Goal: Complete application form: Complete application form

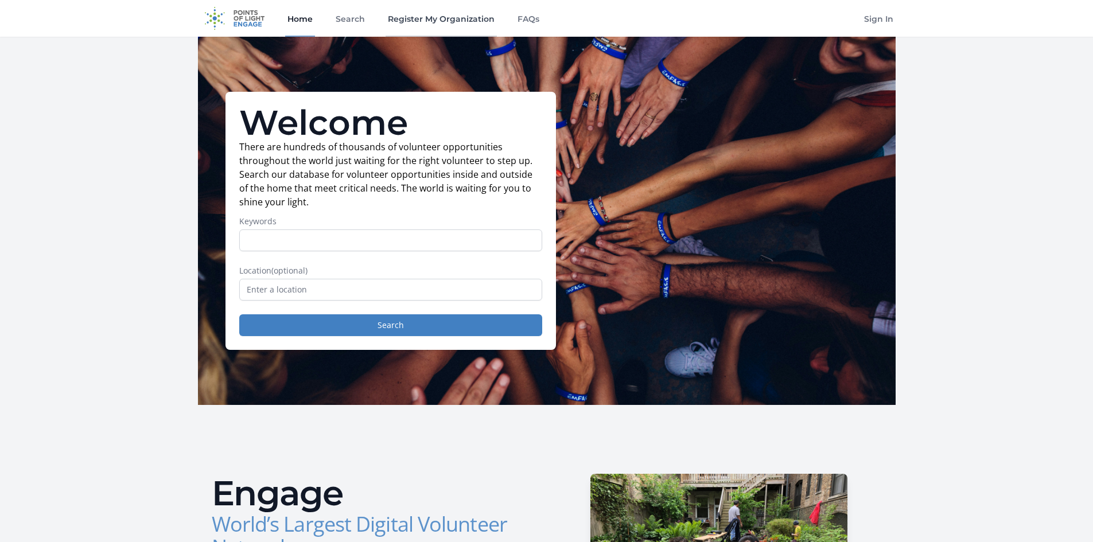
click at [445, 21] on link "Register My Organization" at bounding box center [440, 18] width 111 height 37
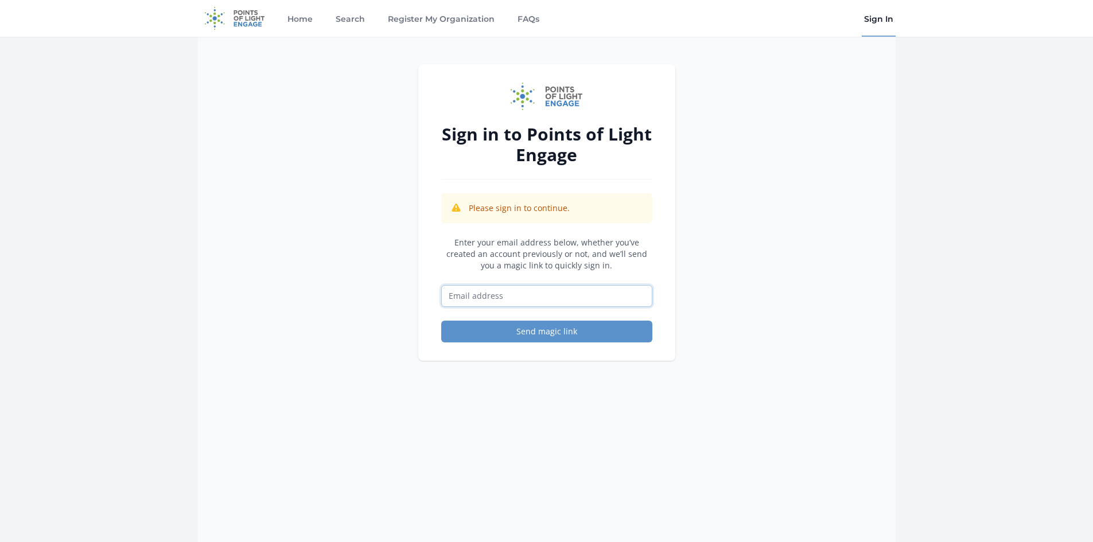
click at [480, 296] on input "Email address" at bounding box center [546, 296] width 211 height 22
type input "jmatthys@inhouse-hospice.com"
click at [441, 321] on button "Send magic link" at bounding box center [546, 332] width 211 height 22
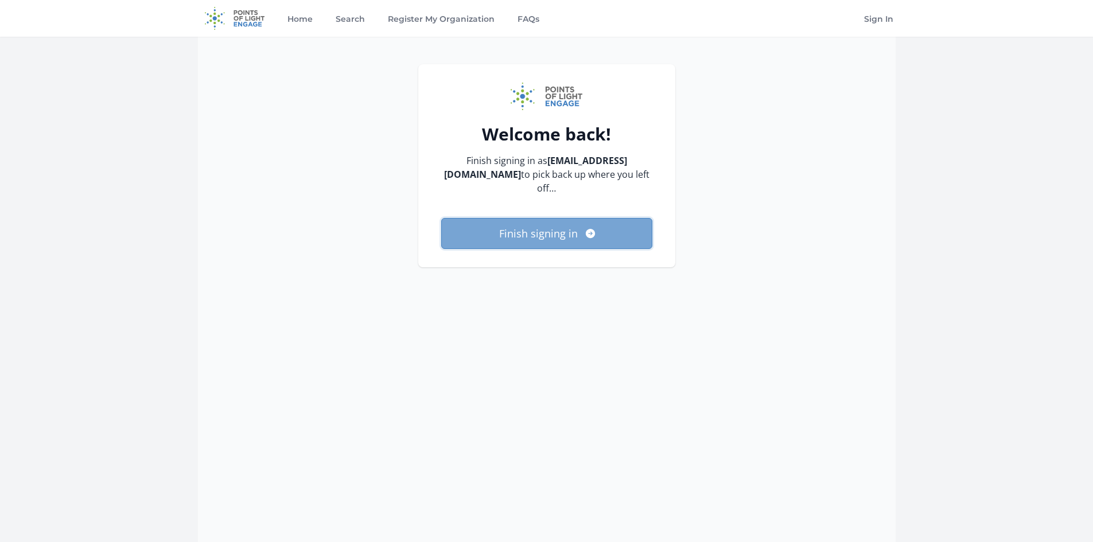
click at [492, 226] on button "Finish signing in" at bounding box center [546, 233] width 211 height 31
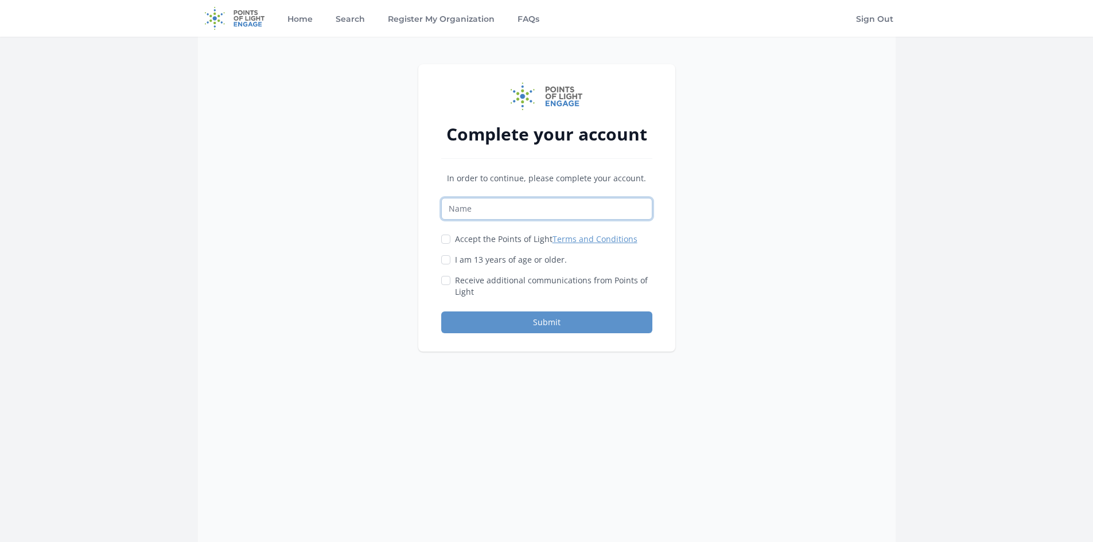
click at [499, 213] on input "Name" at bounding box center [546, 209] width 211 height 22
type input "InHouse Hospice"
click at [447, 239] on input "Accept the Points of Light Terms and Conditions" at bounding box center [445, 239] width 9 height 9
checkbox input "true"
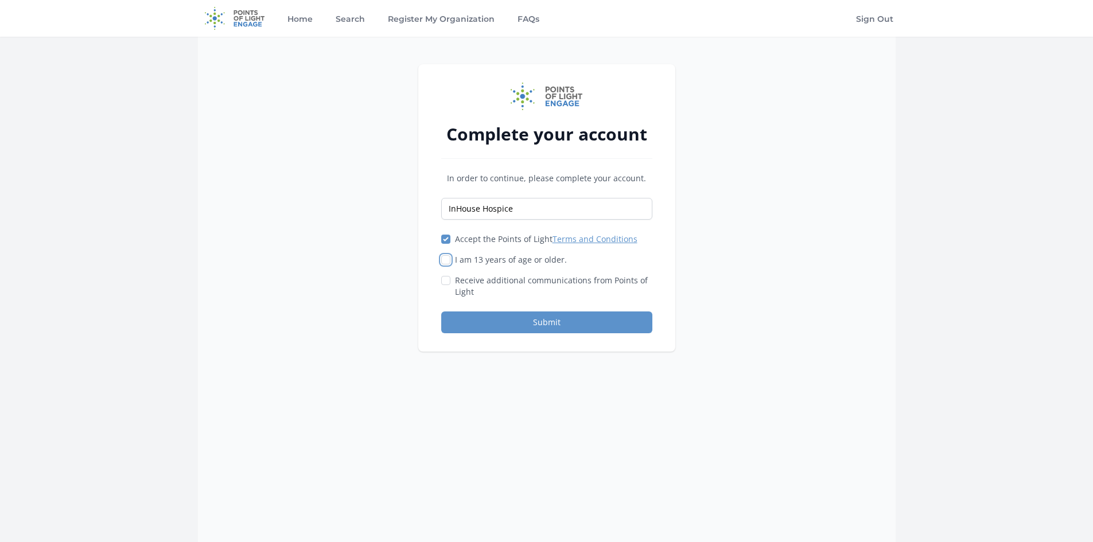
click at [447, 260] on input "I am 13 years of age or older." at bounding box center [445, 259] width 9 height 9
checkbox input "true"
click at [445, 281] on input "Receive additional communications from Points of Light" at bounding box center [445, 280] width 9 height 9
checkbox input "true"
click at [503, 328] on button "Submit" at bounding box center [546, 322] width 211 height 22
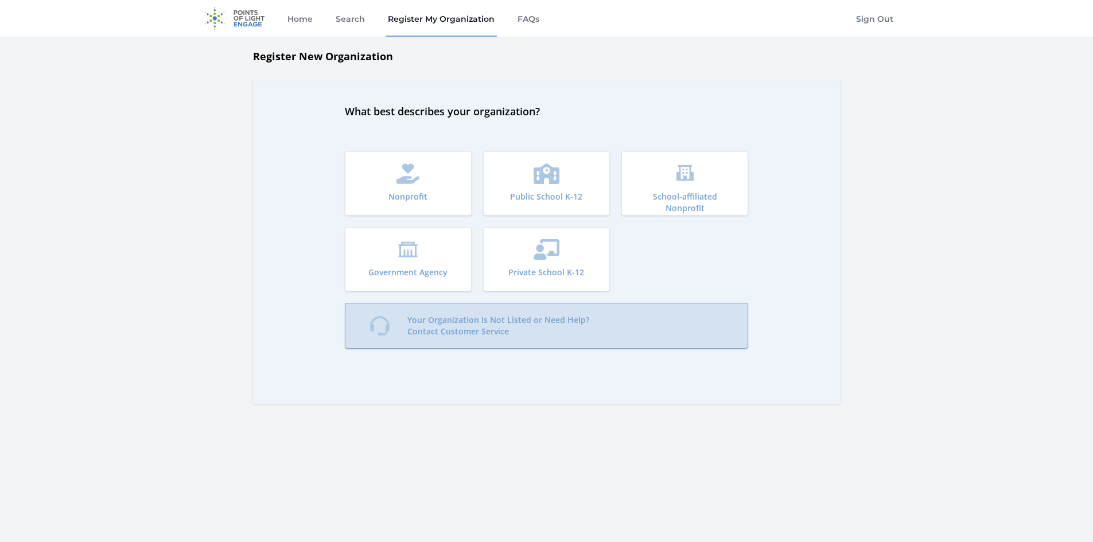
click at [472, 336] on p "Your Organization Is Not Listed or Need Help? Contact Customer Service" at bounding box center [498, 325] width 182 height 23
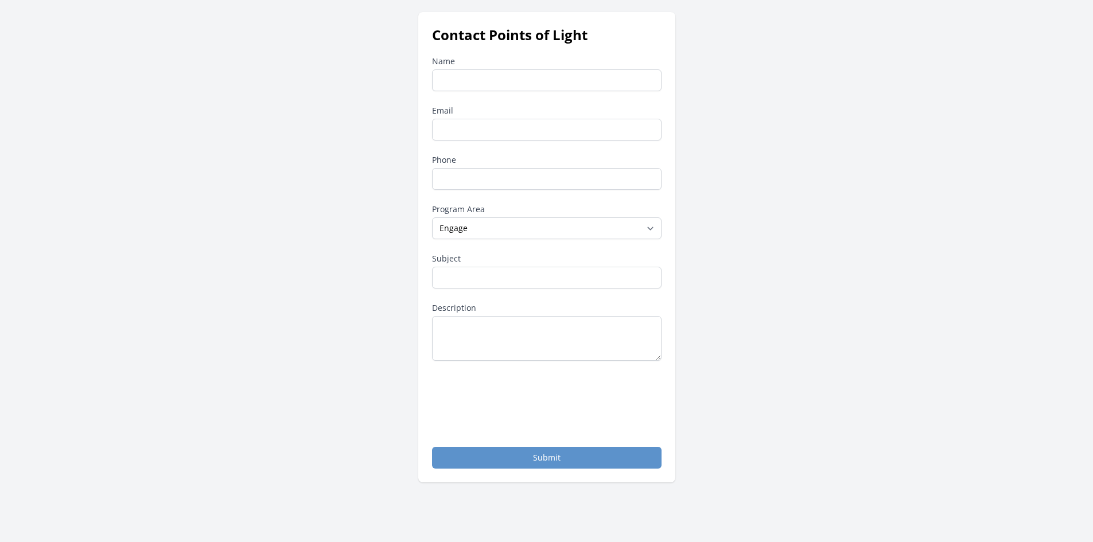
scroll to position [53, 0]
click at [489, 230] on select "--None-- Daily Point of Light Award Disney Family Volunteer Rewards Global Netw…" at bounding box center [546, 228] width 229 height 22
click at [343, 322] on div "Contact Points of Light Name Email Phone Program Area --None-- Daily Point of L…" at bounding box center [547, 246] width 698 height 470
click at [480, 75] on input "Name" at bounding box center [546, 80] width 229 height 22
type input "J"
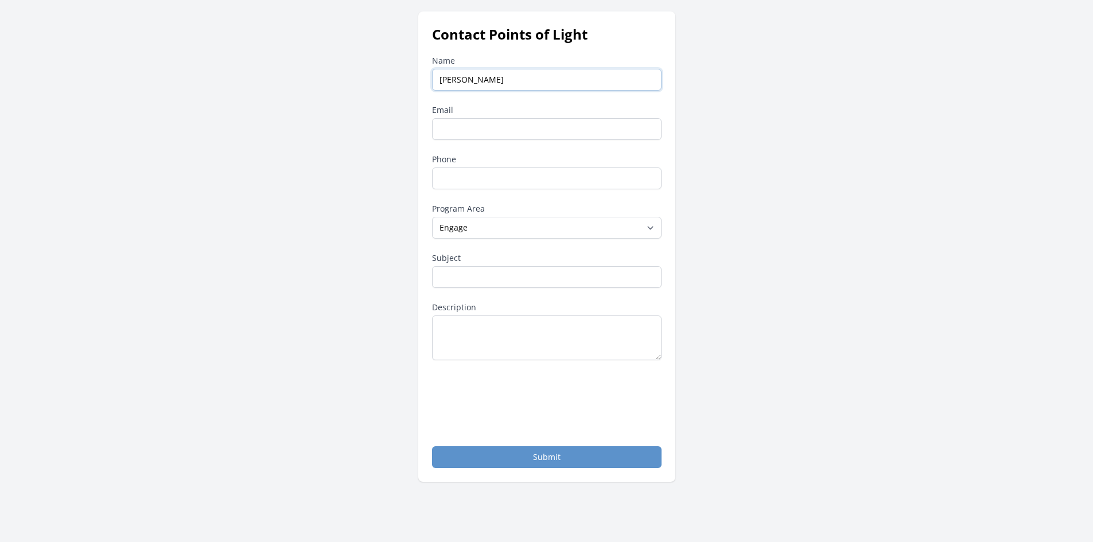
type input "JoAnna Matthys"
type input "jmatthys@inhouse-hospice.com"
type input "3"
type input "248-283-7500"
click at [521, 223] on select "--None-- Daily Point of Light Award Disney Family Volunteer Rewards Global Netw…" at bounding box center [546, 228] width 229 height 22
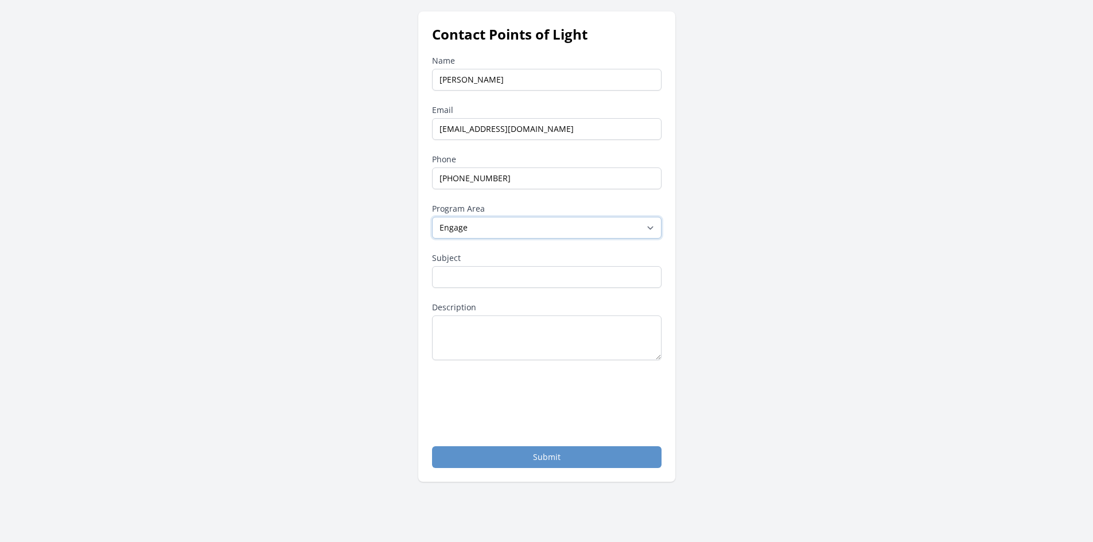
select select "Other"
click at [432, 217] on select "--None-- Daily Point of Light Award Disney Family Volunteer Rewards Global Netw…" at bounding box center [546, 228] width 229 height 22
click at [496, 275] on input "Subject" at bounding box center [546, 277] width 229 height 22
type input "H"
